Goal: Register for event/course

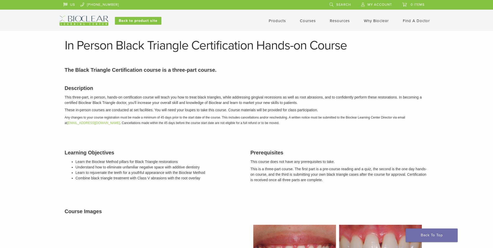
click at [304, 21] on link "Courses" at bounding box center [308, 20] width 16 height 5
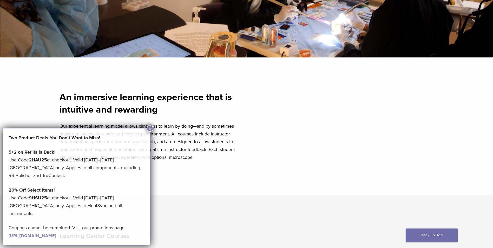
scroll to position [182, 0]
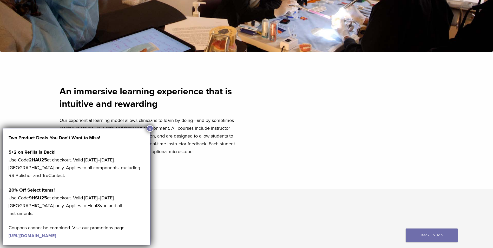
click at [151, 128] on button "×" at bounding box center [150, 128] width 7 height 7
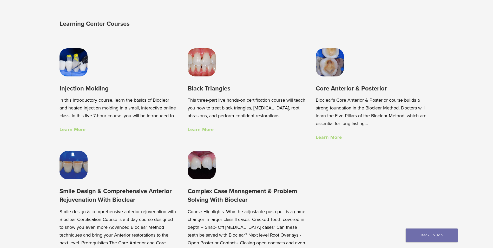
scroll to position [390, 0]
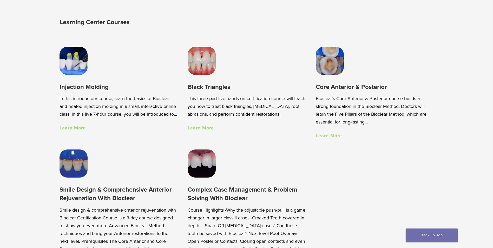
click at [79, 131] on link "Learn More" at bounding box center [73, 128] width 26 height 6
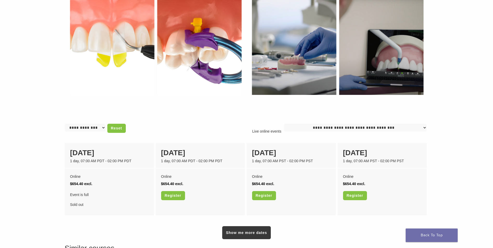
scroll to position [312, 0]
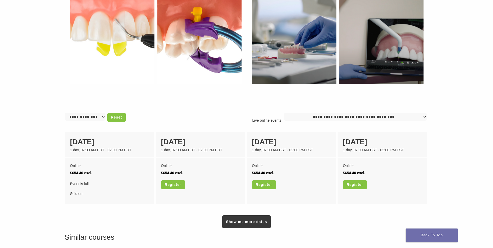
click at [457, 154] on main "An Interactive Virtual Introduction to Injection Molding and The Bioclear Techn…" at bounding box center [246, 0] width 493 height 546
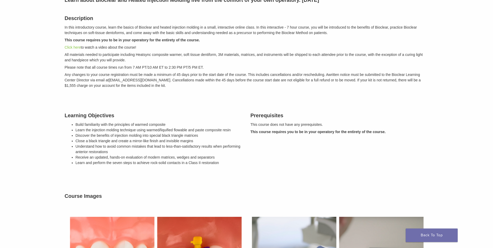
scroll to position [78, 0]
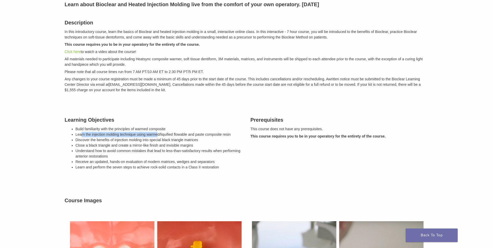
drag, startPoint x: 81, startPoint y: 134, endPoint x: 157, endPoint y: 136, distance: 75.9
click at [157, 136] on li "Learn the injection molding technique using warmed/liquified flowable and paste…" at bounding box center [159, 134] width 167 height 5
drag, startPoint x: 157, startPoint y: 136, endPoint x: 159, endPoint y: 143, distance: 7.4
click at [159, 143] on li "Close a black triangle and create a mirror-like finish and invisible margins" at bounding box center [159, 145] width 167 height 5
drag, startPoint x: 77, startPoint y: 135, endPoint x: 123, endPoint y: 133, distance: 46.3
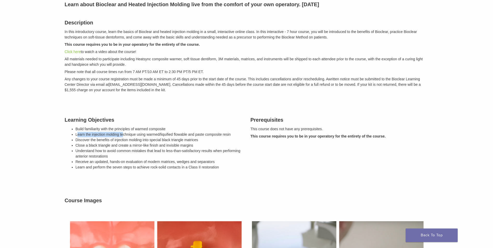
click at [123, 133] on li "Learn the injection molding technique using warmed/liquified flowable and paste…" at bounding box center [159, 134] width 167 height 5
click at [241, 160] on li "Receive an updated, hands-on evaluation of modern matrices, wedges and separato…" at bounding box center [159, 161] width 167 height 5
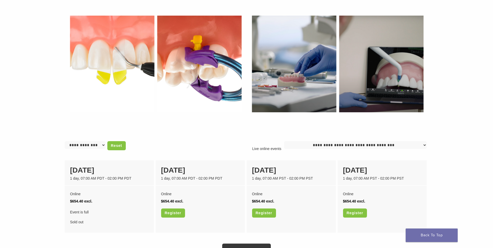
scroll to position [286, 0]
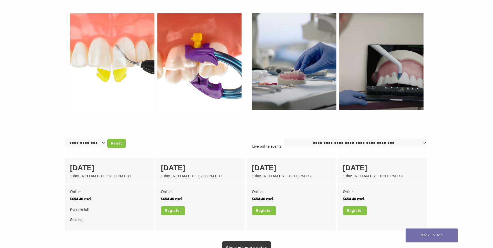
click at [455, 141] on main "An Interactive Virtual Introduction to Injection Molding and The Bioclear Techn…" at bounding box center [246, 26] width 493 height 546
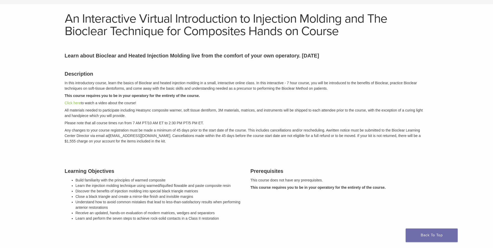
scroll to position [0, 0]
